Goal: Transaction & Acquisition: Obtain resource

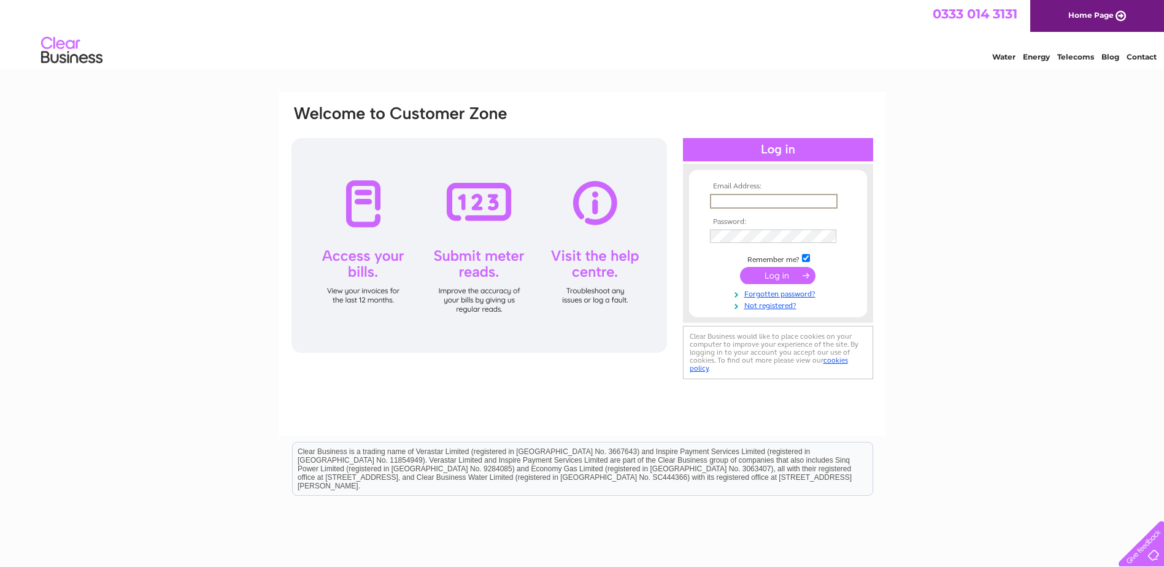
click at [752, 199] on input "text" at bounding box center [774, 201] width 128 height 15
type input "[EMAIL_ADDRESS][DOMAIN_NAME]"
click at [768, 292] on link "Forgotten password?" at bounding box center [779, 292] width 139 height 12
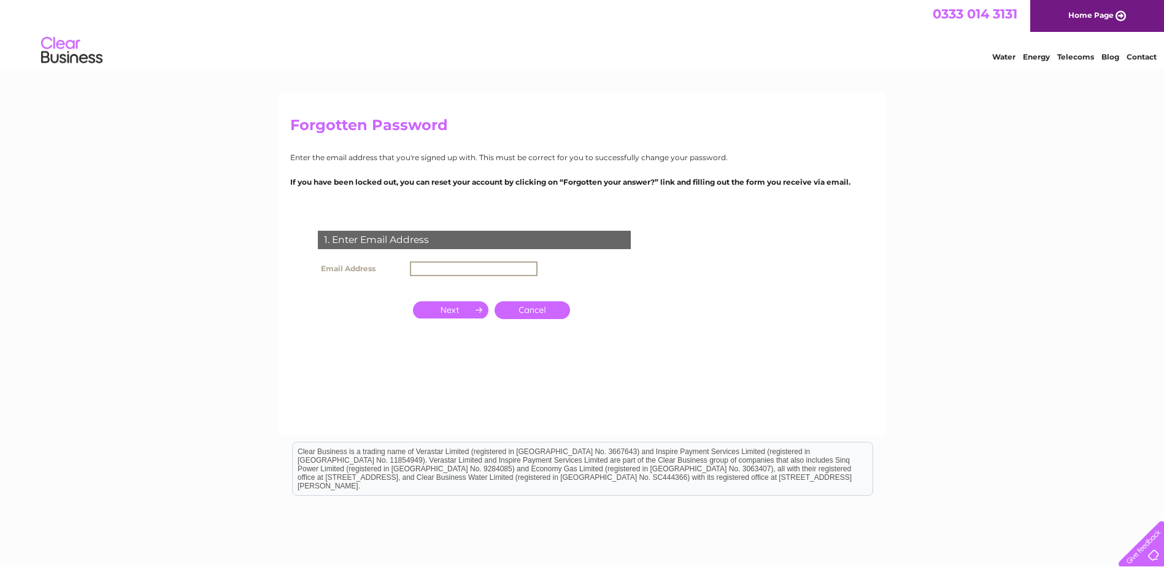
click at [428, 268] on input "text" at bounding box center [474, 268] width 128 height 15
type input "[EMAIL_ADDRESS][DOMAIN_NAME]"
click at [454, 306] on input "button" at bounding box center [450, 308] width 75 height 17
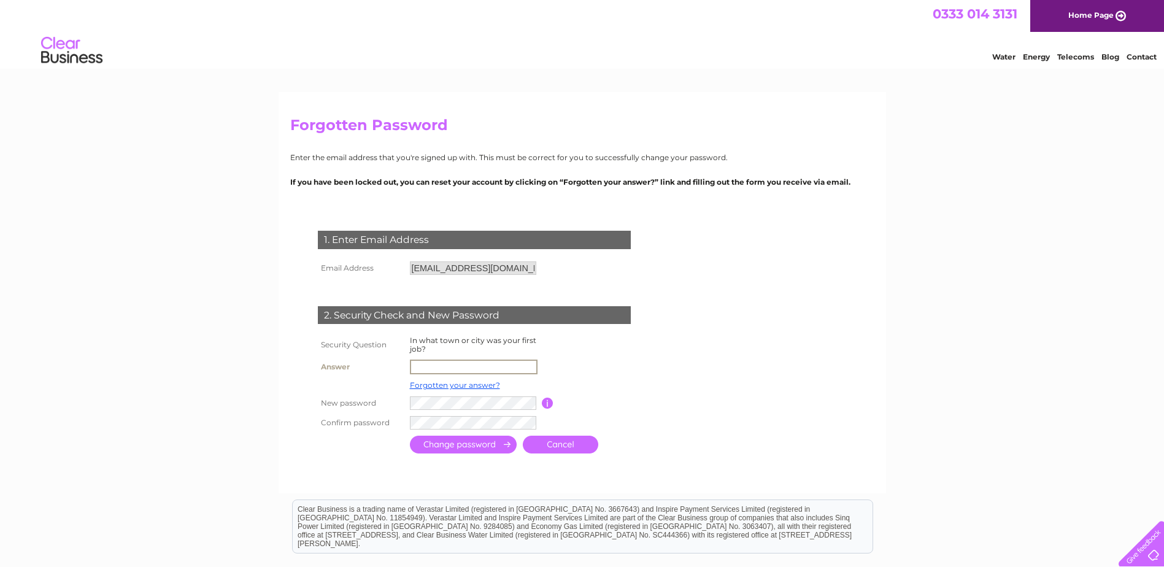
click at [440, 364] on input "text" at bounding box center [474, 367] width 128 height 15
type input "St Petersburg"
click at [470, 445] on input "submit" at bounding box center [463, 443] width 107 height 18
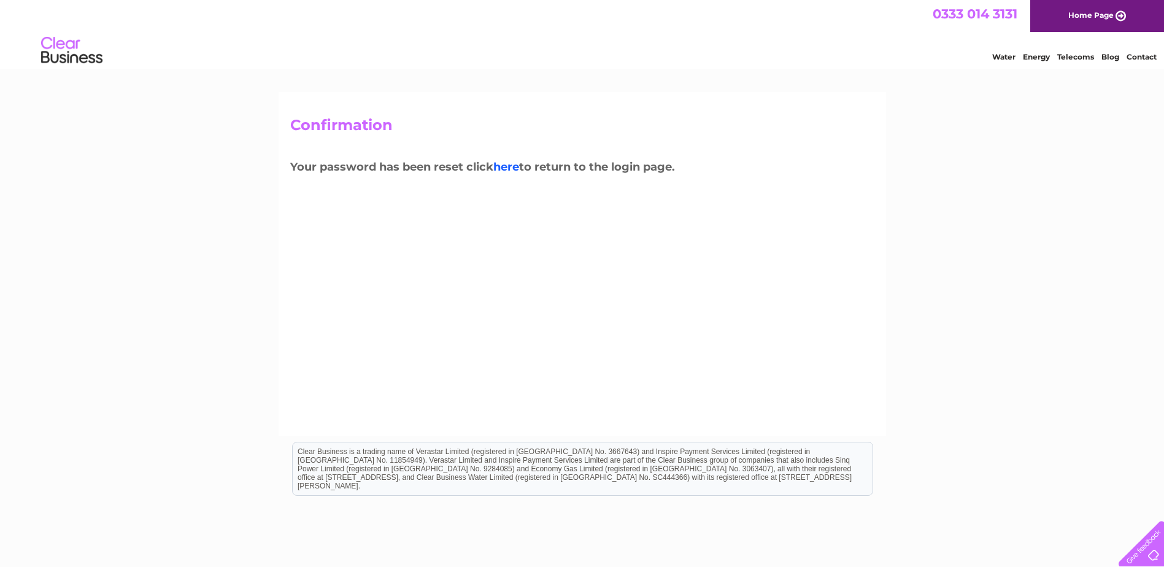
click at [514, 165] on link "here" at bounding box center [506, 166] width 26 height 13
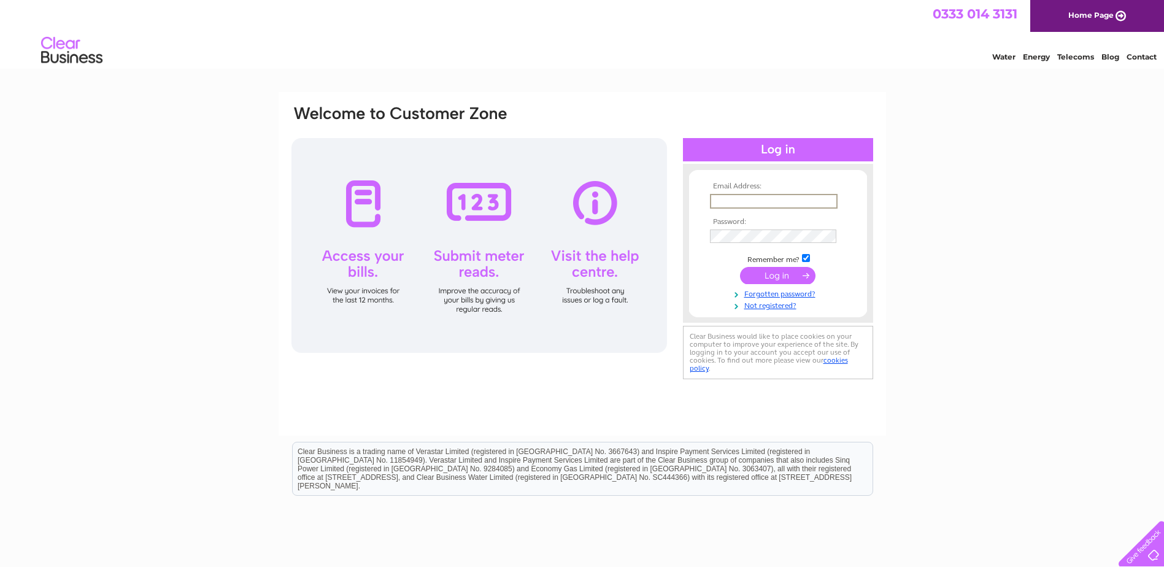
click at [727, 204] on input "text" at bounding box center [774, 201] width 128 height 15
type input "[EMAIL_ADDRESS][DOMAIN_NAME]"
click at [740, 267] on input "submit" at bounding box center [777, 275] width 75 height 17
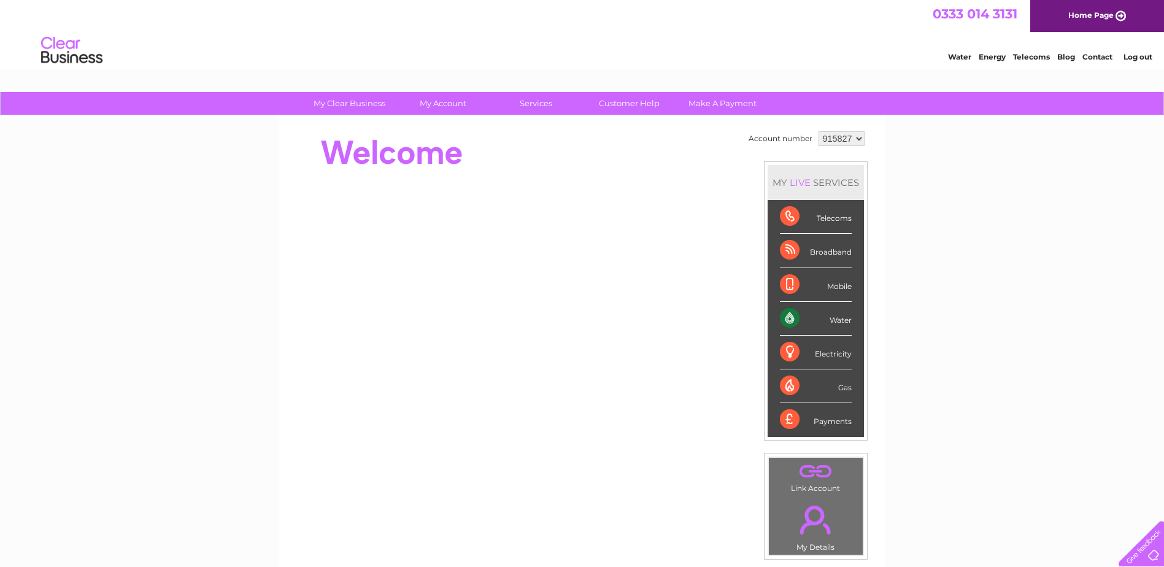
click at [785, 317] on div "Water" at bounding box center [816, 319] width 72 height 34
click at [792, 318] on div "Water" at bounding box center [816, 319] width 72 height 34
click at [787, 317] on div "Water" at bounding box center [816, 319] width 72 height 34
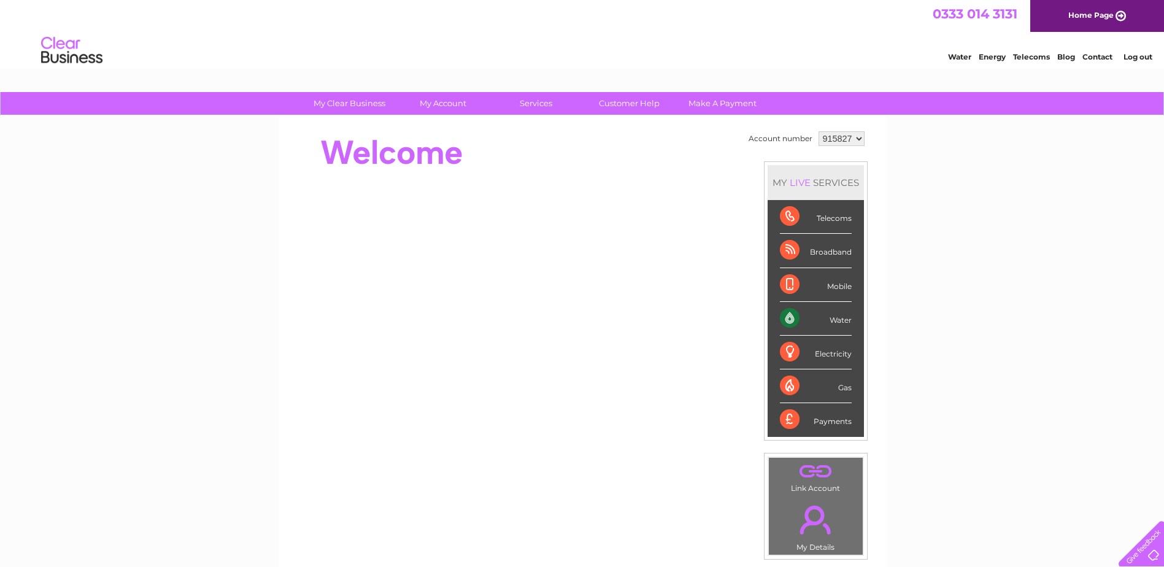
click at [787, 320] on div "Water" at bounding box center [816, 319] width 72 height 34
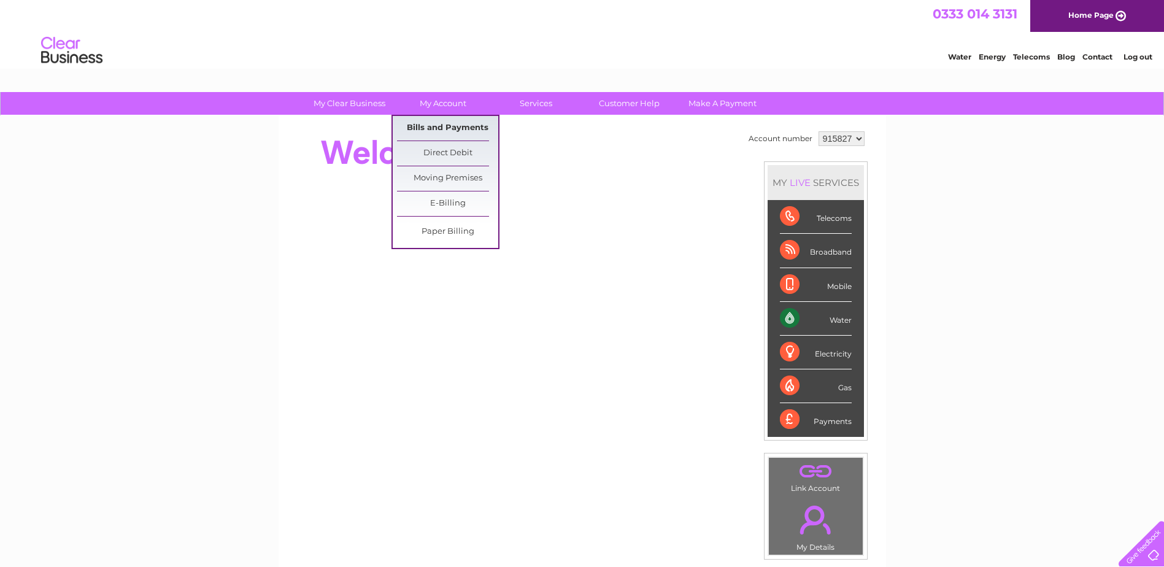
click at [444, 131] on link "Bills and Payments" at bounding box center [447, 128] width 101 height 25
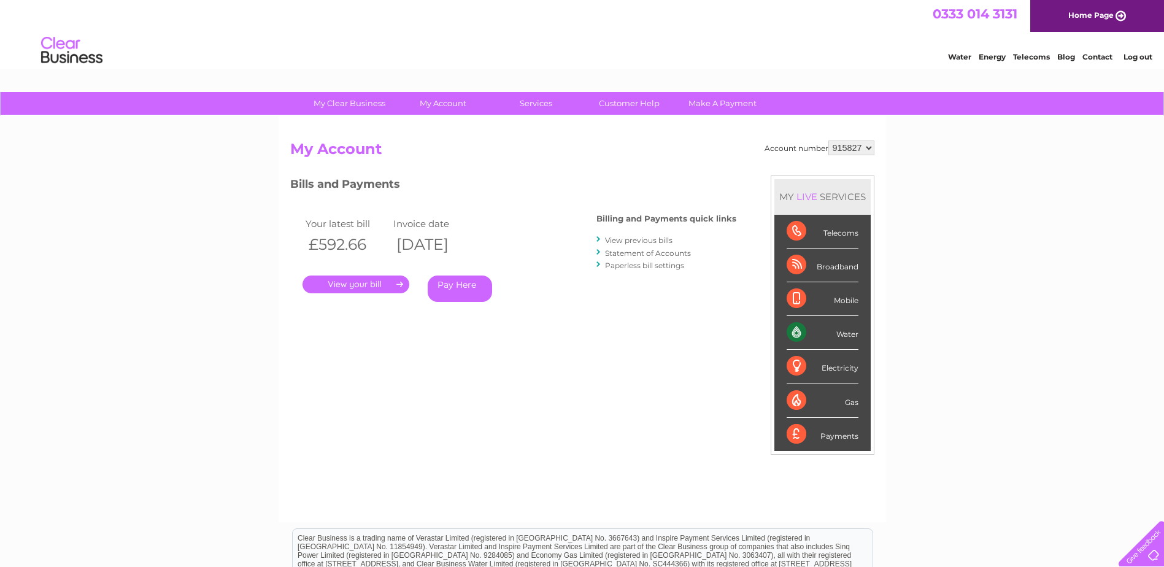
click at [390, 285] on link "." at bounding box center [355, 284] width 107 height 18
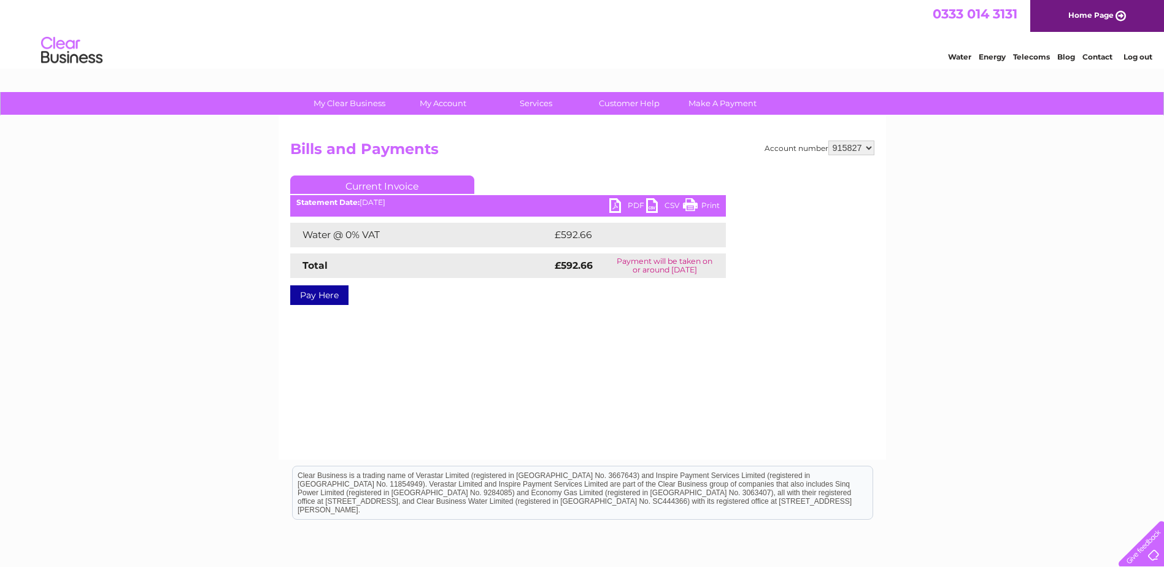
click at [633, 206] on link "PDF" at bounding box center [627, 207] width 37 height 18
click at [620, 202] on link "PDF" at bounding box center [627, 207] width 37 height 18
click at [614, 204] on link "PDF" at bounding box center [627, 207] width 37 height 18
